Goal: Transaction & Acquisition: Book appointment/travel/reservation

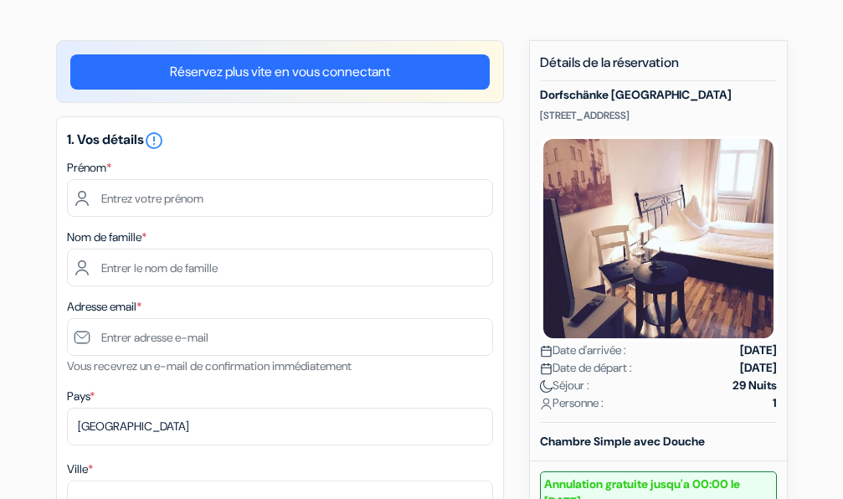
scroll to position [112, 0]
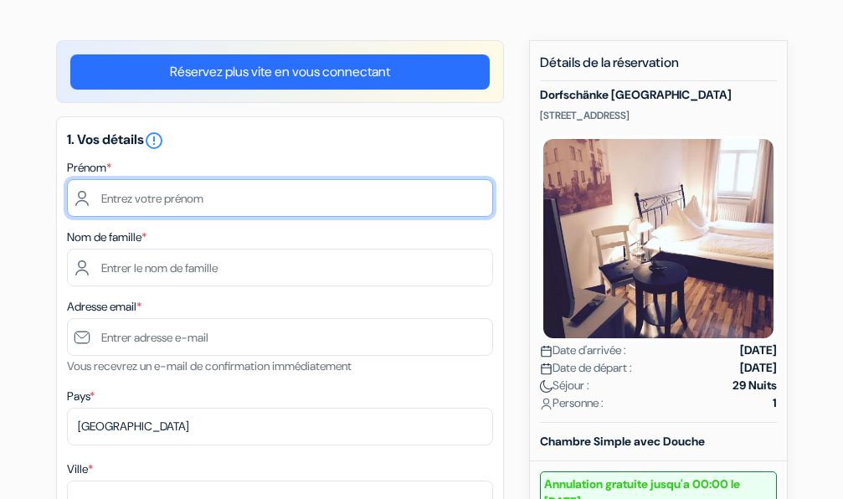
click at [131, 194] on input "text" at bounding box center [280, 198] width 426 height 38
type input "C"
type input "[PERSON_NAME]"
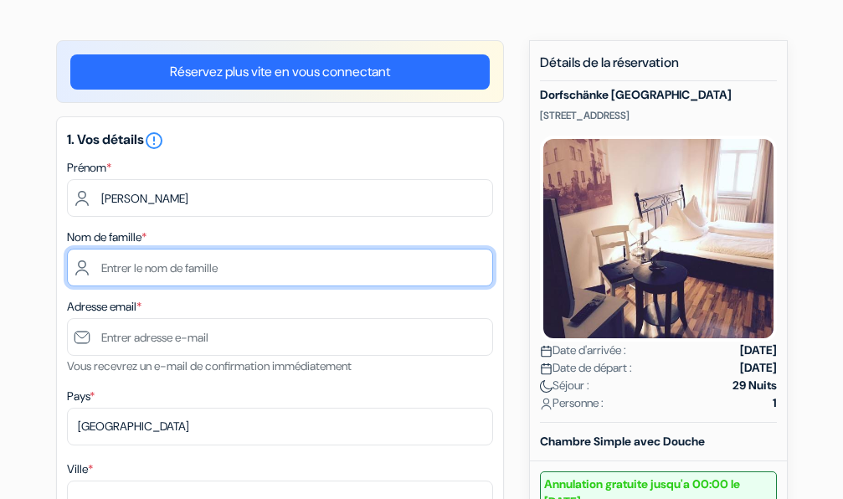
click at [136, 265] on input "text" at bounding box center [280, 268] width 426 height 38
type input "KHIDER"
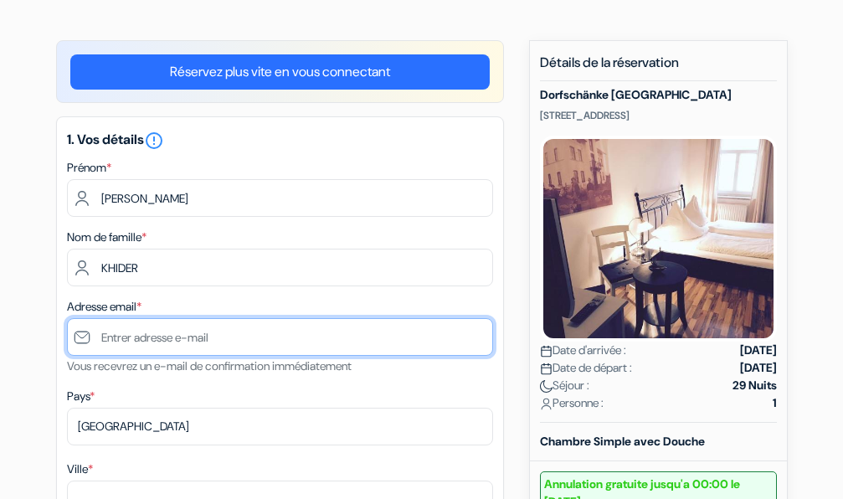
click at [120, 333] on input "text" at bounding box center [280, 337] width 426 height 38
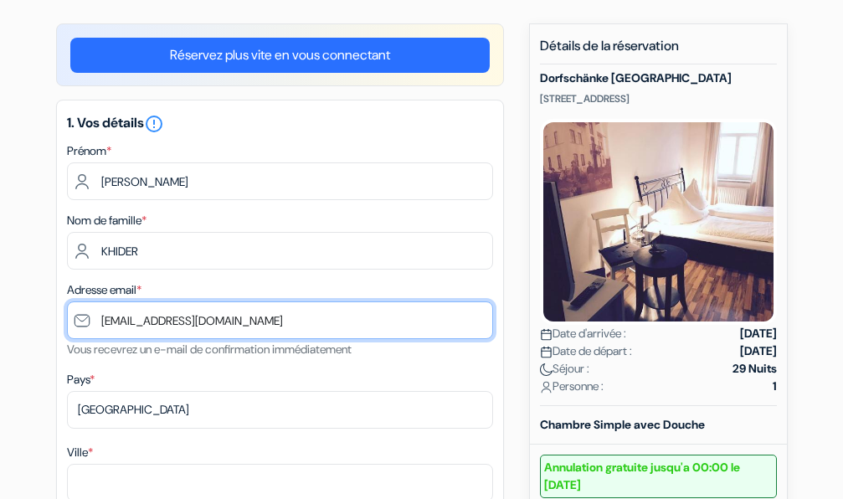
scroll to position [283, 0]
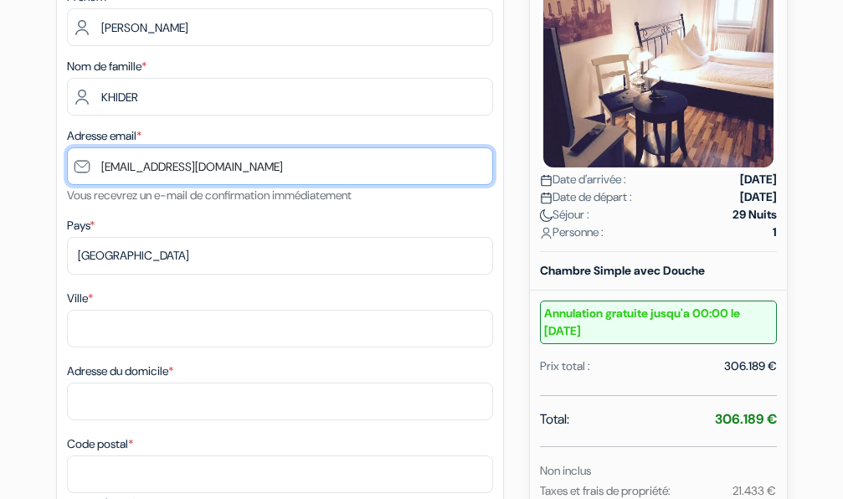
type input "[EMAIL_ADDRESS][DOMAIN_NAME]"
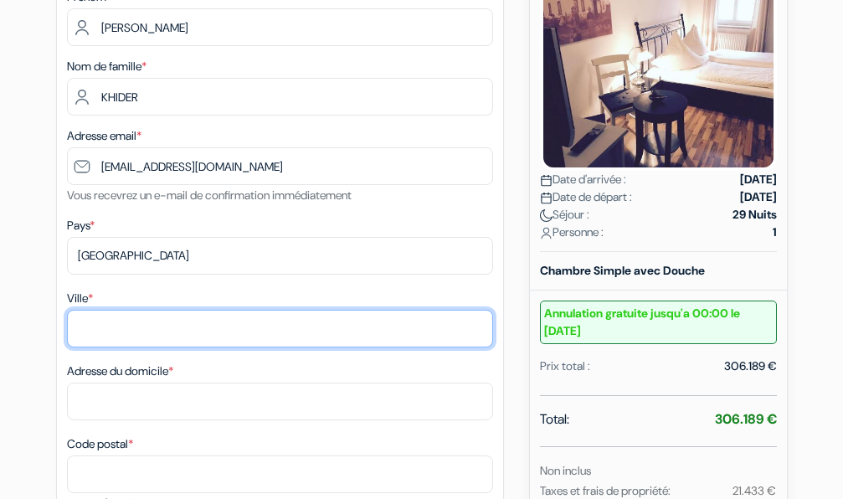
click at [106, 323] on input "Ville *" at bounding box center [280, 329] width 426 height 38
type input "[PERSON_NAME]"
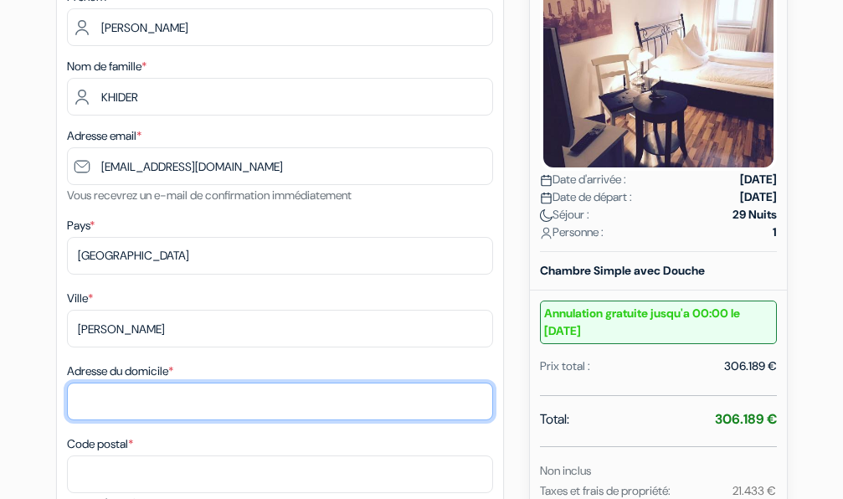
click at [90, 399] on input "Adresse du domicile *" at bounding box center [280, 402] width 426 height 38
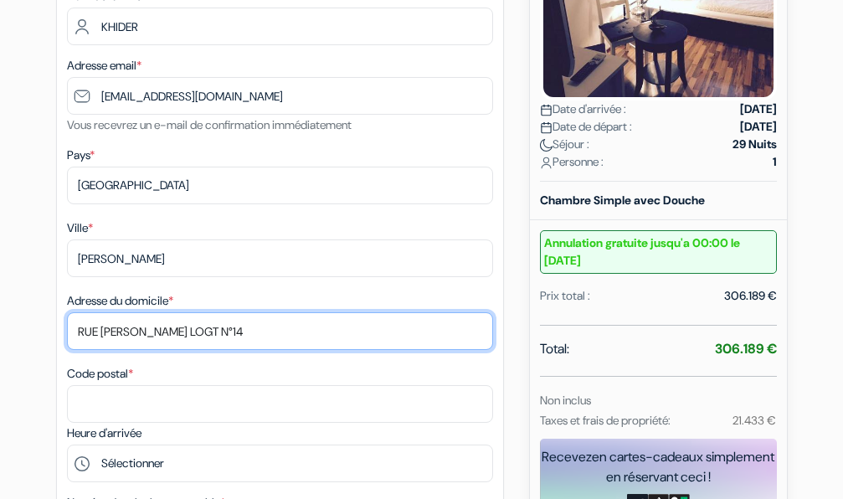
scroll to position [454, 0]
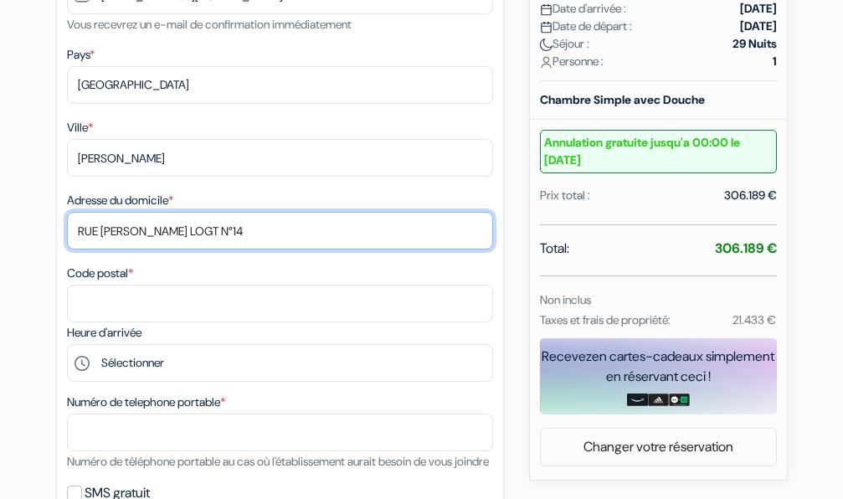
type input "RUE [PERSON_NAME] LOGT N°14"
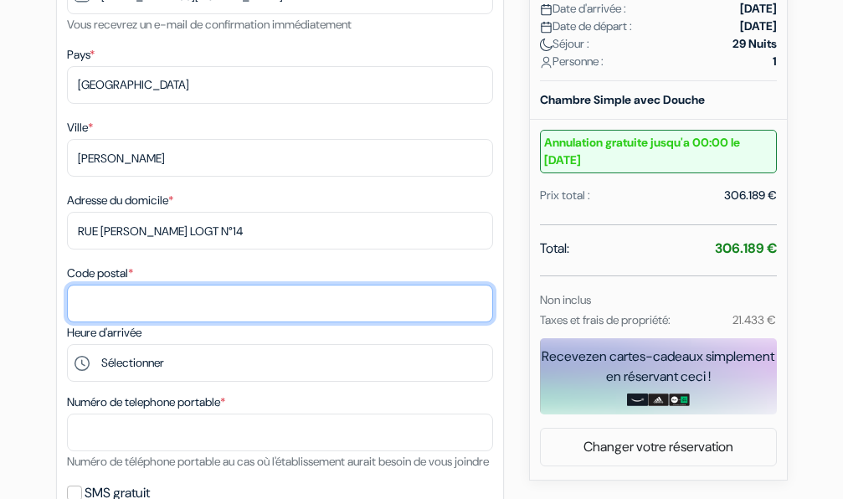
click at [110, 301] on input "Code postal *" at bounding box center [280, 304] width 426 height 38
type input "35005"
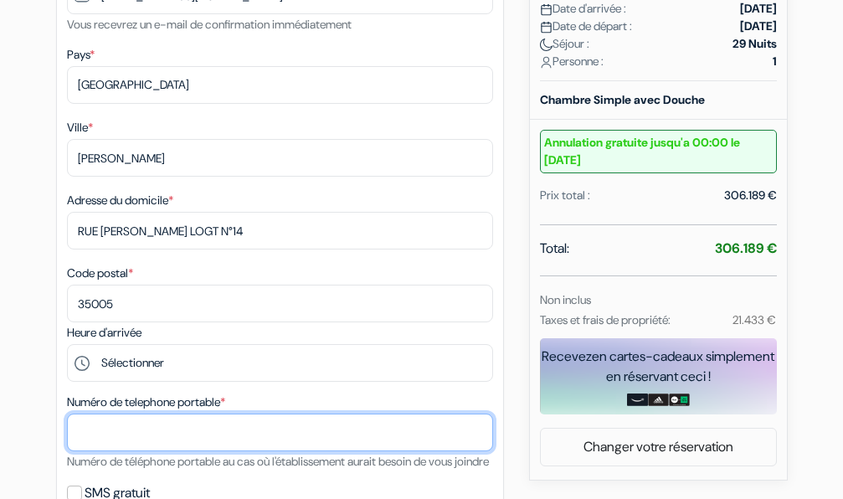
click at [111, 424] on input "text" at bounding box center [280, 433] width 426 height 38
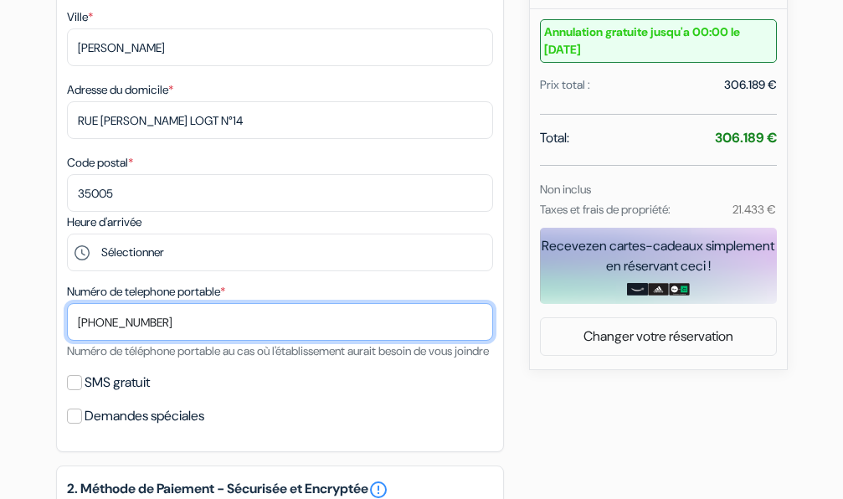
scroll to position [625, 0]
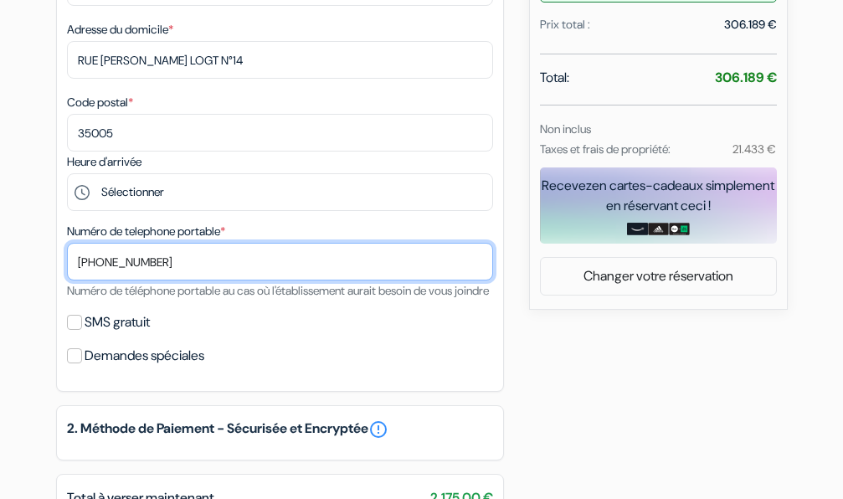
type input "+2130556555534"
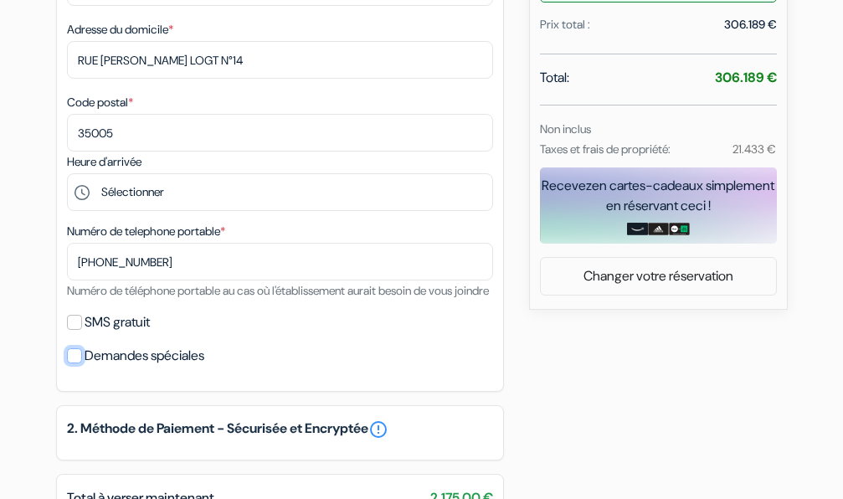
click at [78, 363] on input "Demandes spéciales" at bounding box center [74, 355] width 15 height 15
checkbox input "true"
click at [75, 330] on input "SMS gratuit" at bounding box center [74, 322] width 15 height 15
checkbox input "true"
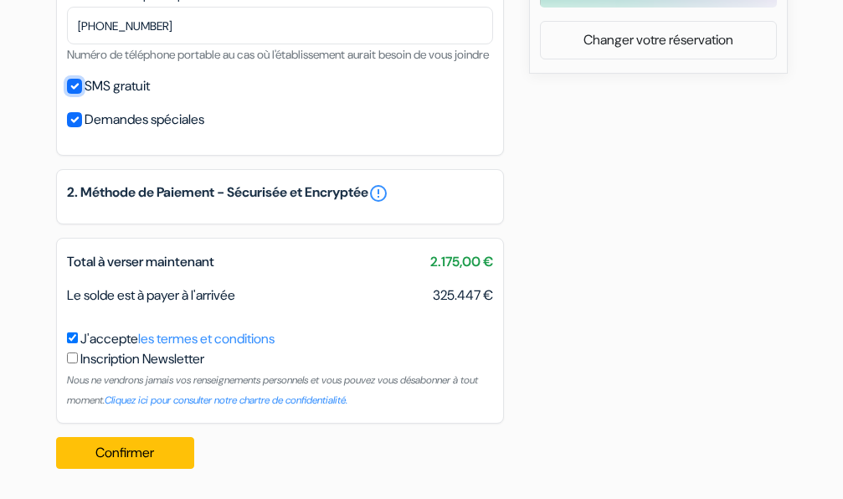
scroll to position [881, 0]
click at [74, 361] on input "checkbox" at bounding box center [72, 358] width 11 height 11
checkbox input "true"
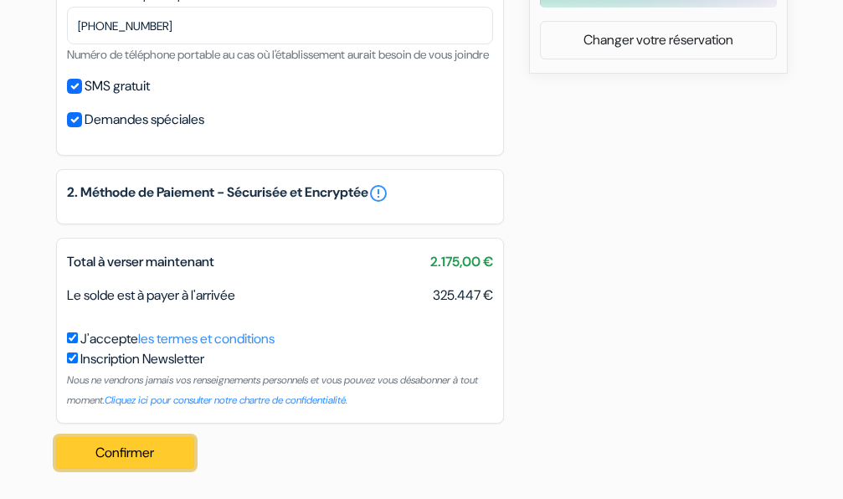
click at [129, 451] on button "Confirmer Loading..." at bounding box center [125, 453] width 139 height 32
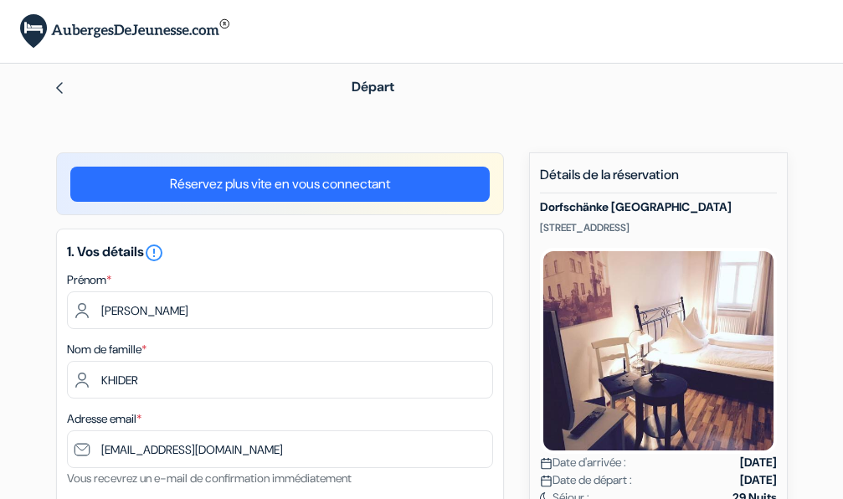
scroll to position [876, 0]
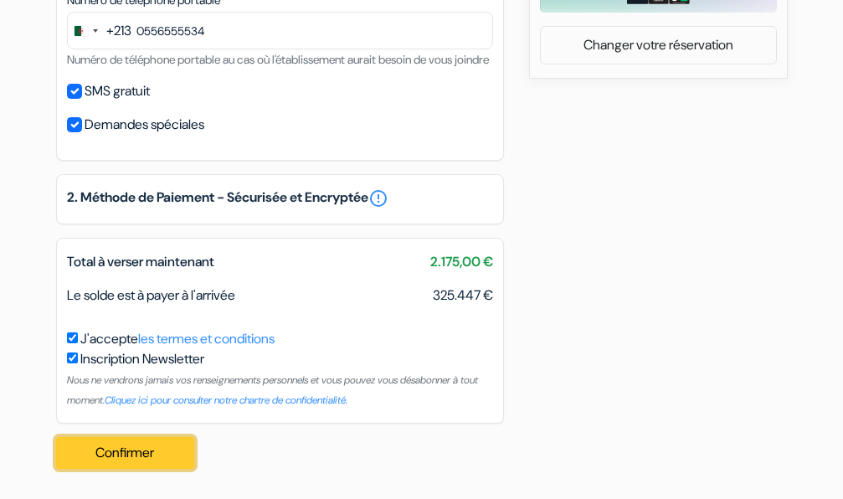
click at [122, 455] on button "Confirmer Loading..." at bounding box center [125, 453] width 139 height 32
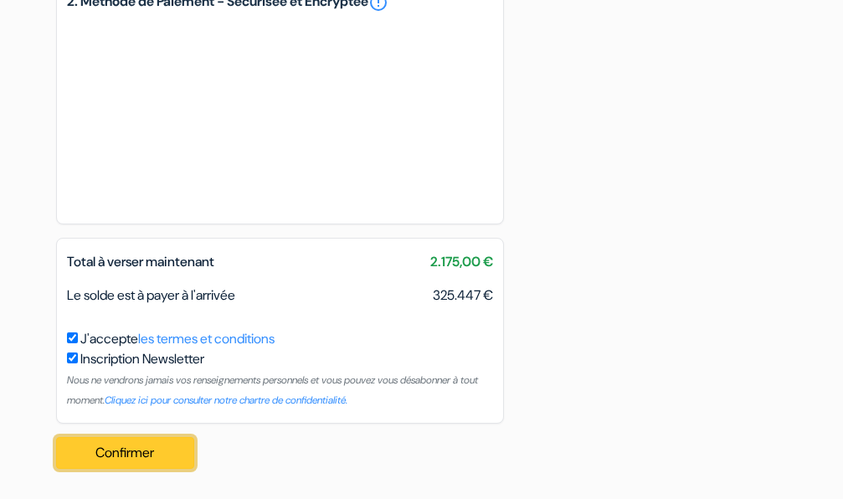
scroll to position [1007, 0]
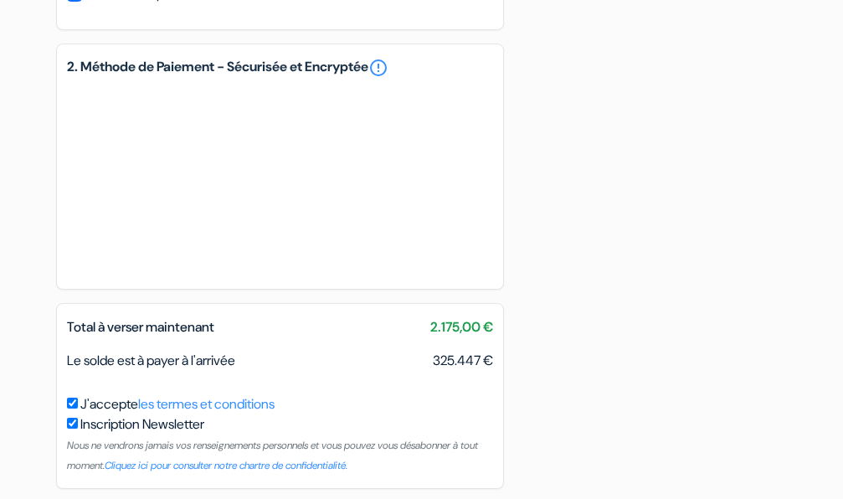
click at [145, 457] on small "Nous ne vendrons jamais vos renseignements personnels et vous pouvez vous désab…" at bounding box center [272, 455] width 411 height 33
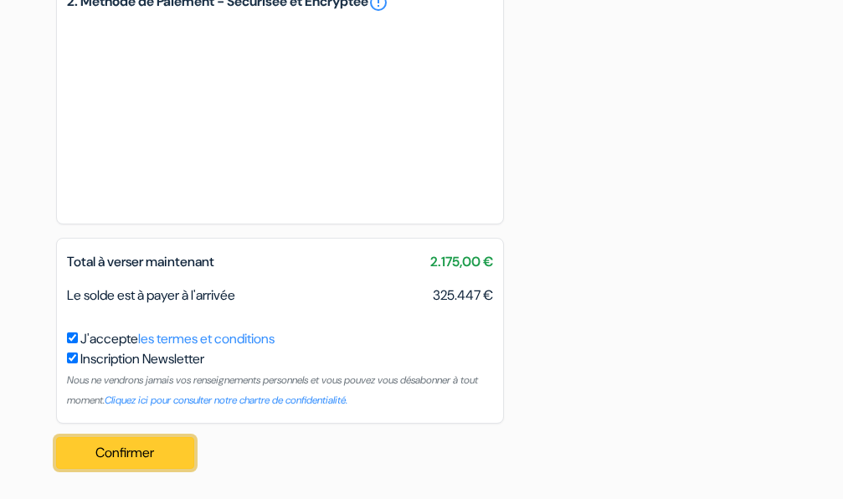
click at [144, 457] on button "Confirmer Loading..." at bounding box center [125, 453] width 139 height 32
click at [142, 457] on button "Confirmer Loading..." at bounding box center [125, 453] width 139 height 32
type input "556 55 55 34"
